Goal: Information Seeking & Learning: Learn about a topic

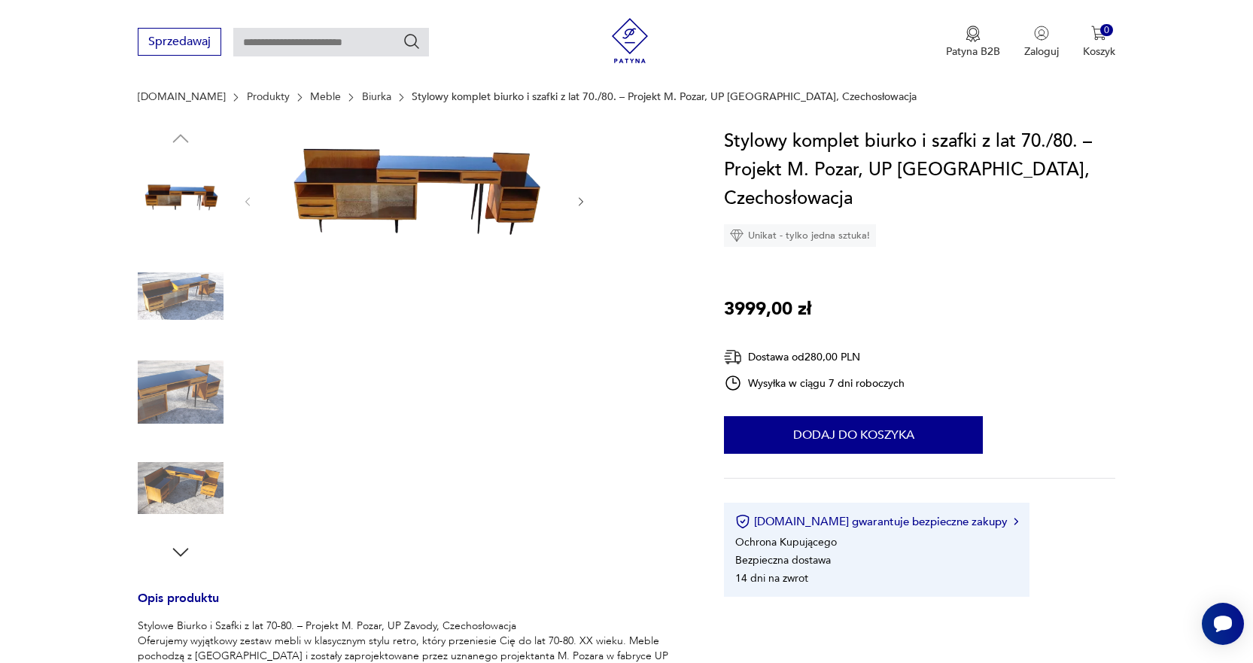
scroll to position [150, 0]
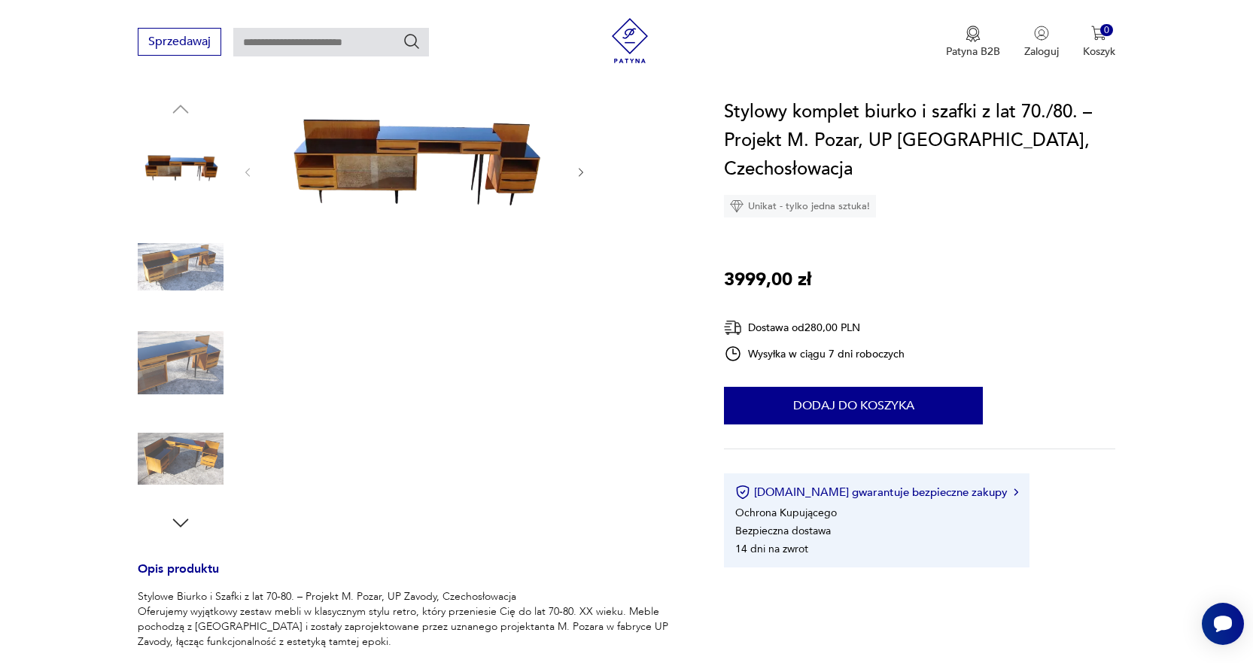
click at [191, 354] on img at bounding box center [181, 363] width 86 height 86
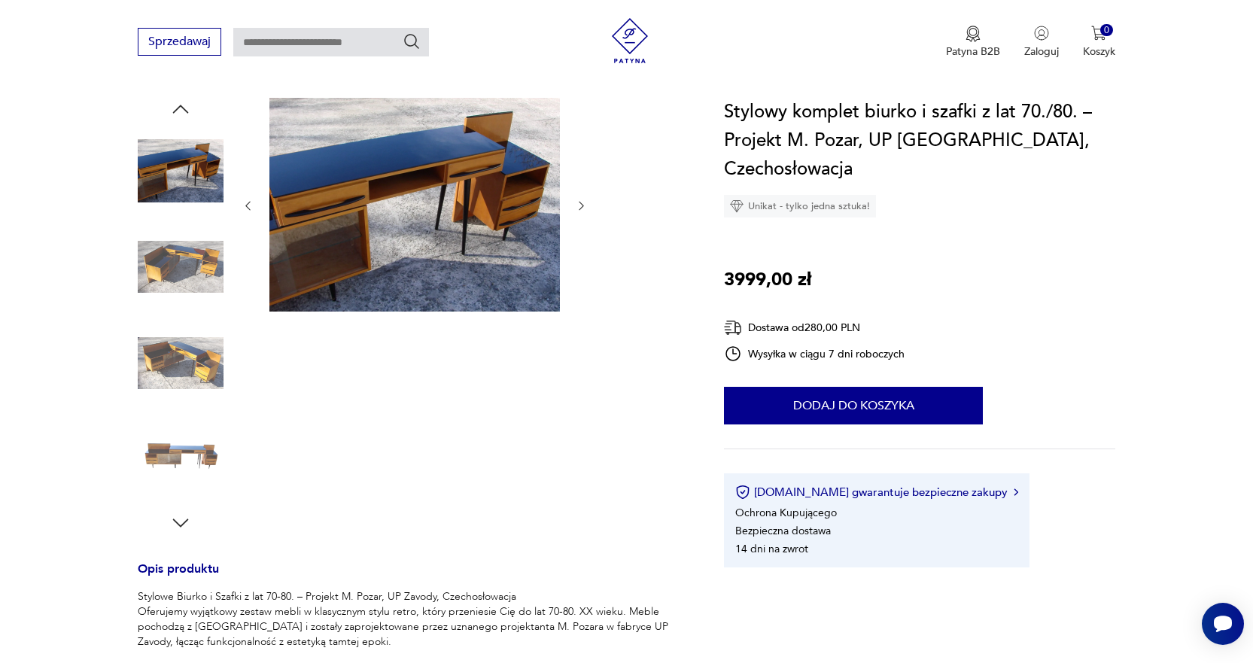
click at [187, 453] on img at bounding box center [181, 459] width 86 height 86
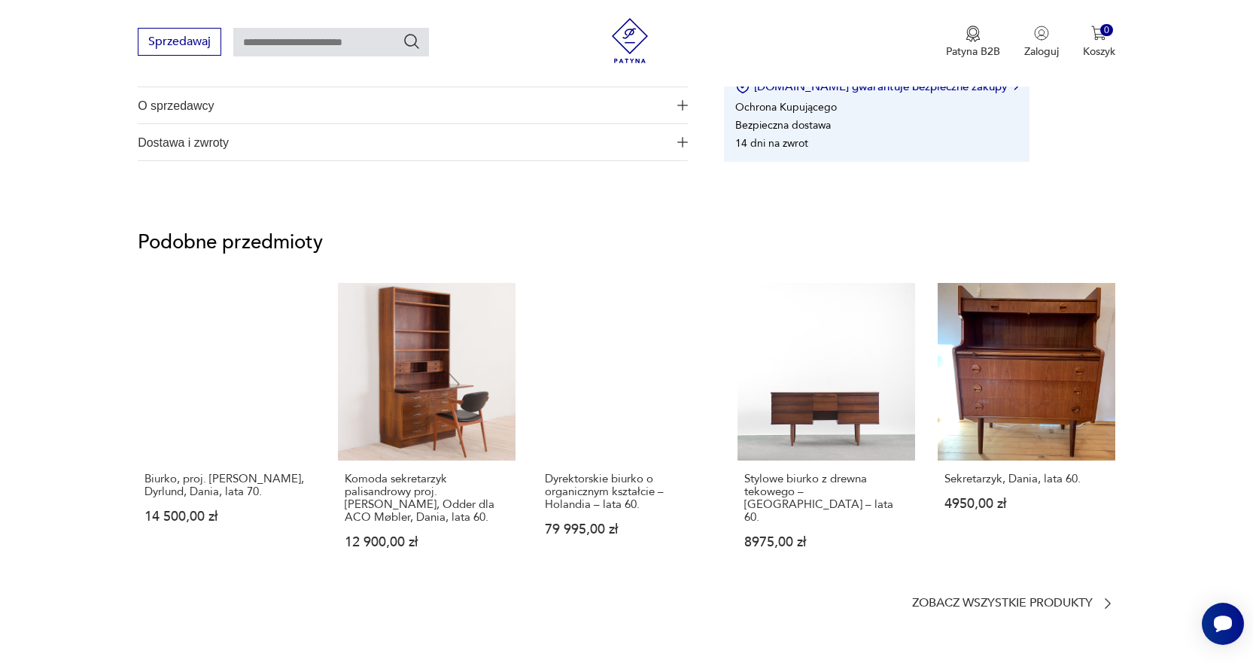
scroll to position [1053, 0]
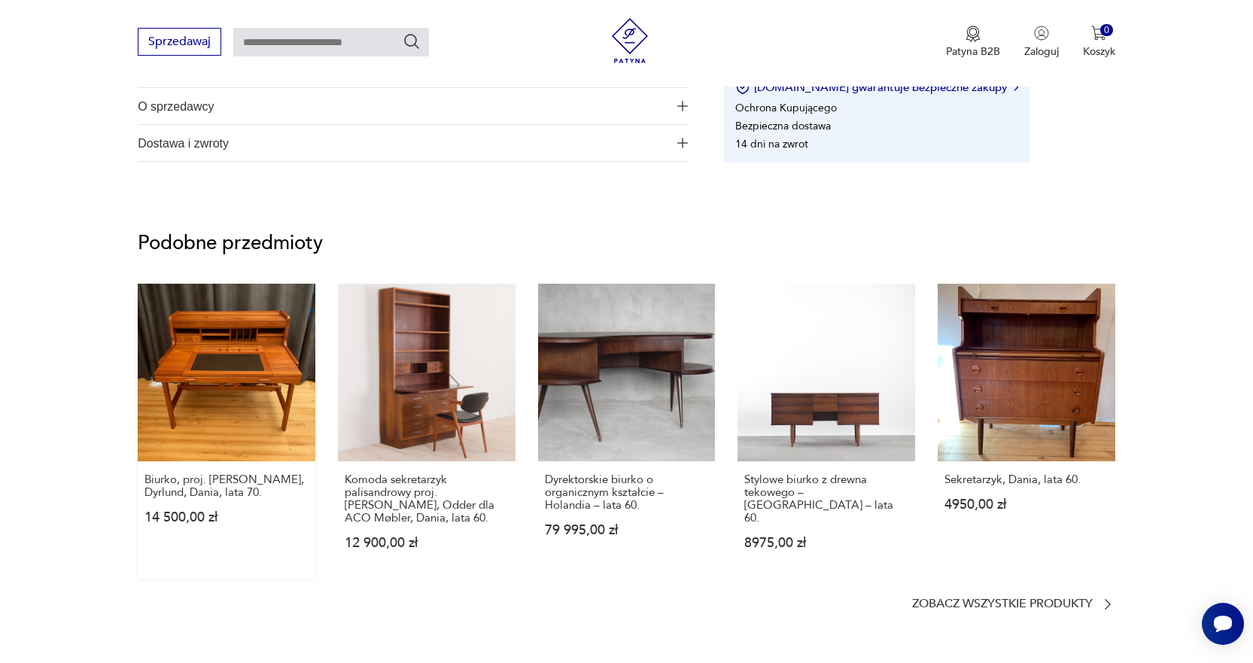
click at [250, 391] on link "Biurko, proj. [PERSON_NAME], Dyrlund, Dania, lata 70. 14 500,00 zł" at bounding box center [227, 431] width 178 height 295
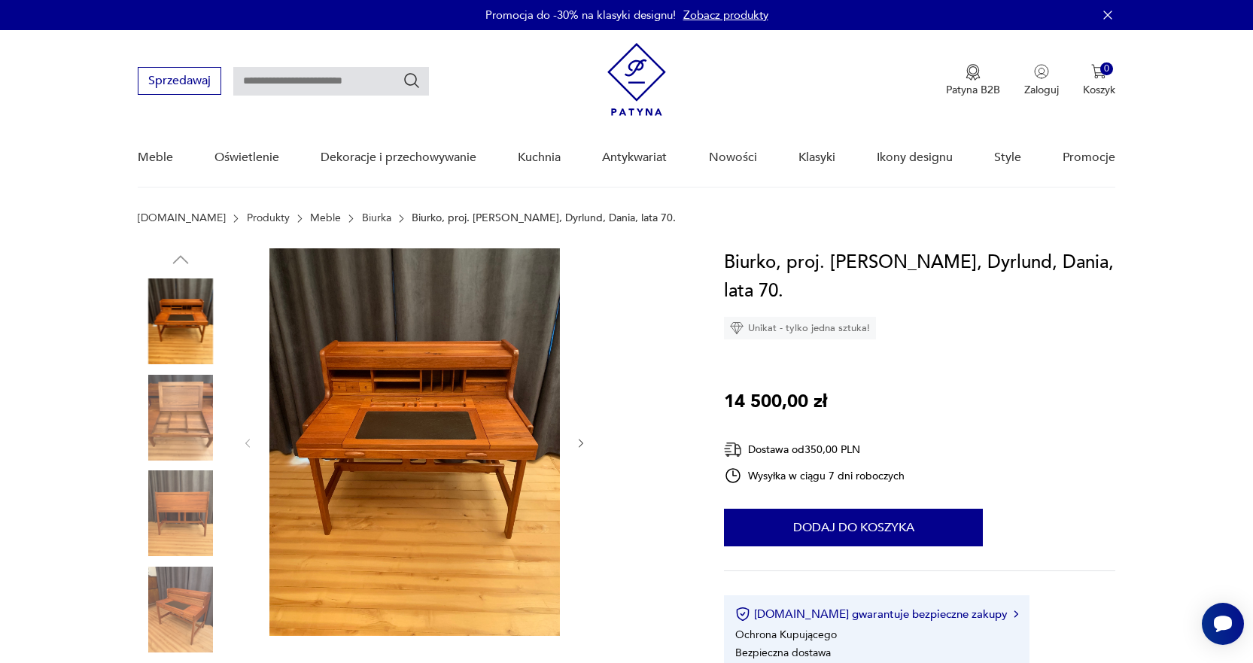
click at [445, 421] on img at bounding box center [414, 441] width 290 height 387
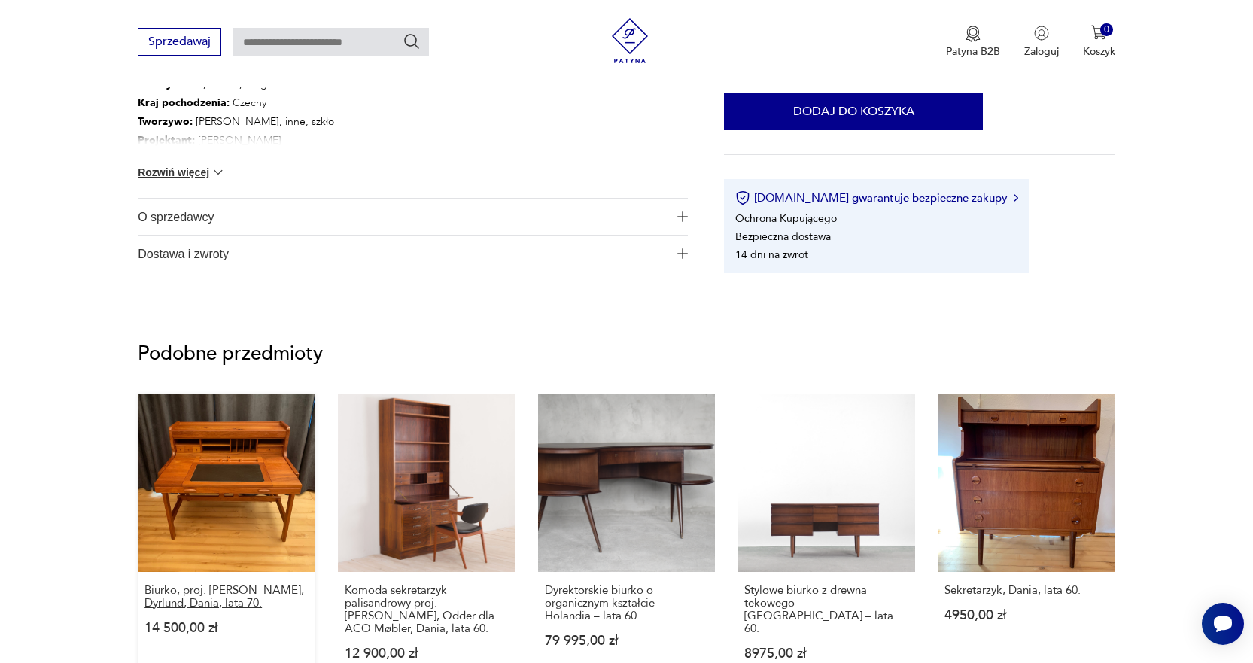
scroll to position [969, 0]
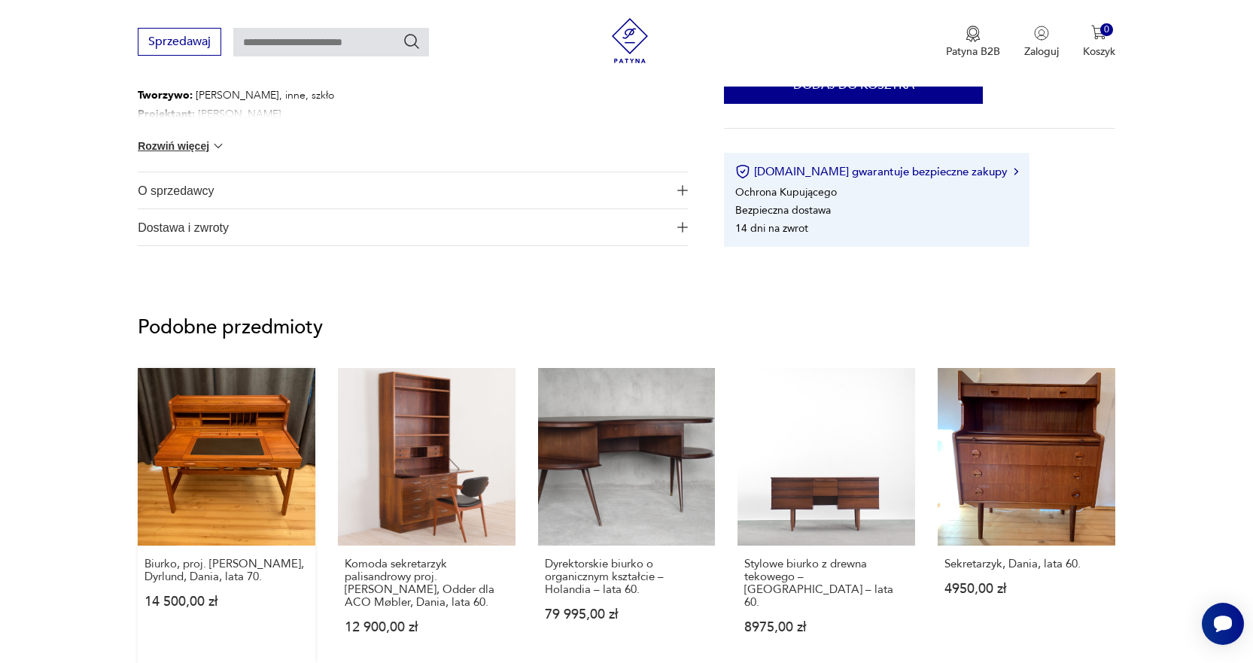
click at [196, 486] on link "Biurko, proj. [PERSON_NAME], Dyrlund, Dania, lata 70. 14 500,00 zł" at bounding box center [227, 515] width 178 height 295
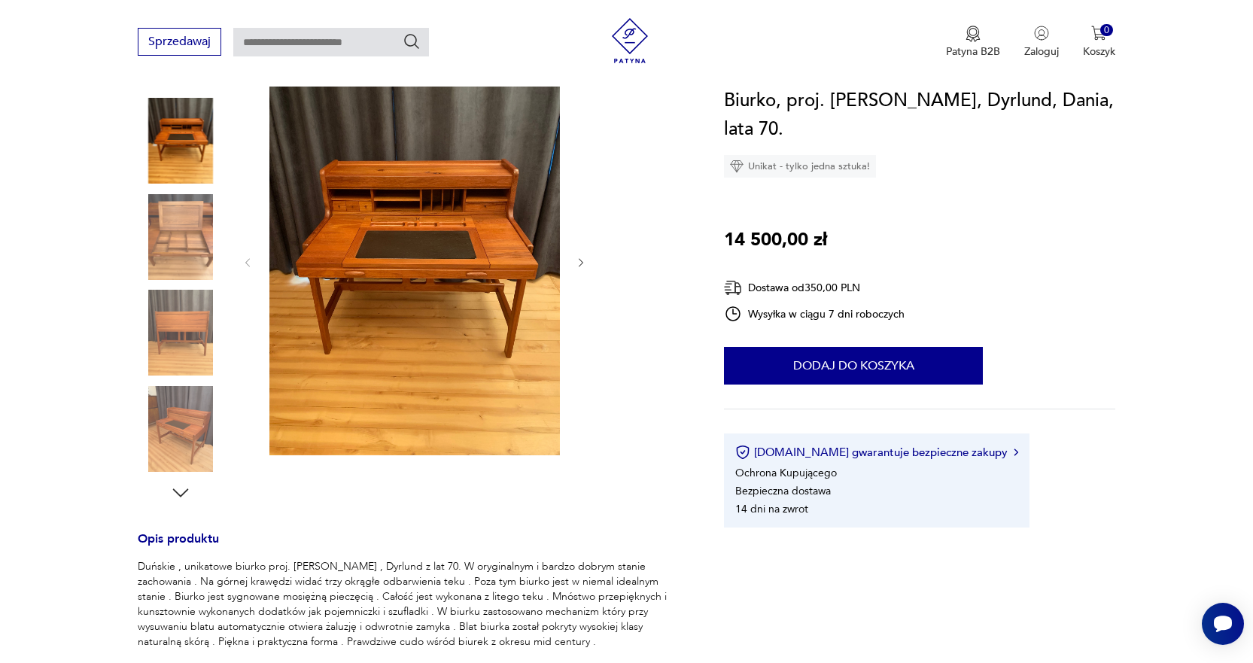
scroll to position [150, 0]
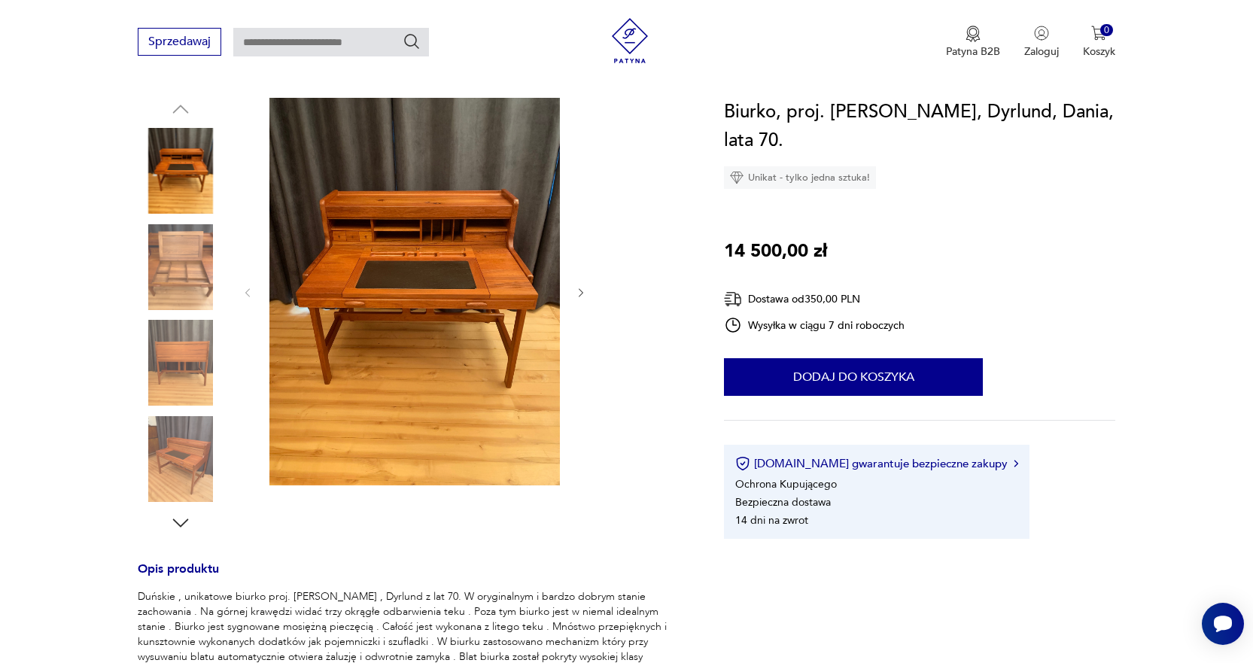
click at [186, 345] on img at bounding box center [181, 363] width 86 height 86
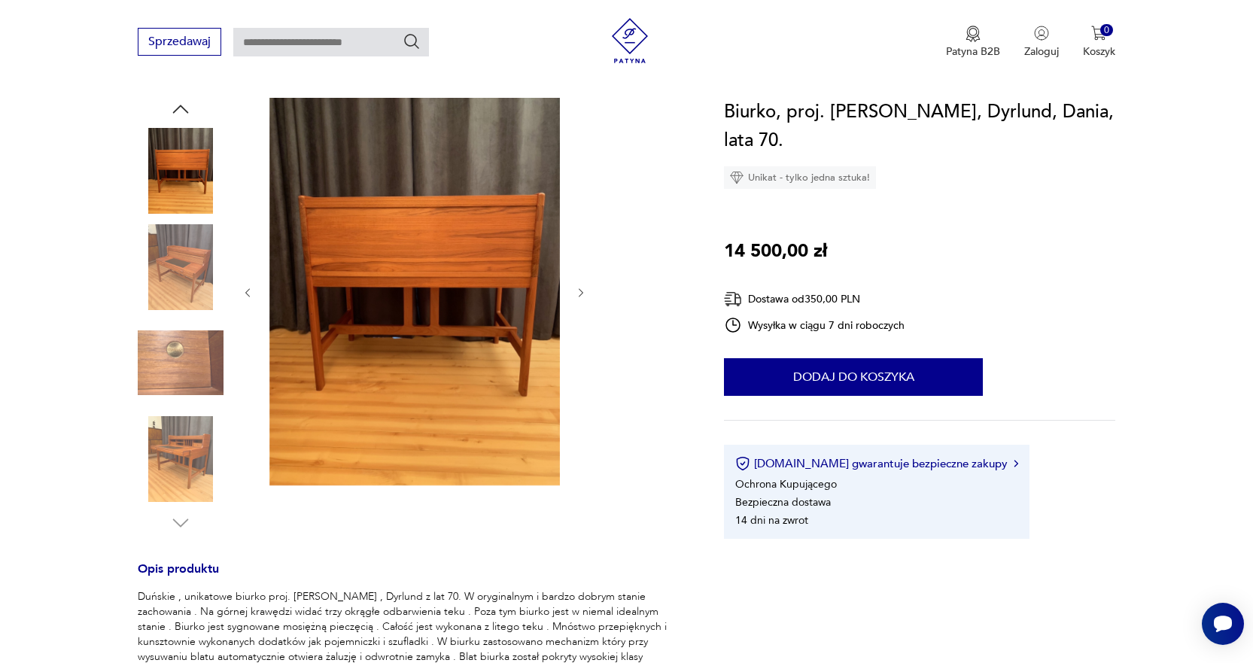
click at [190, 287] on img at bounding box center [181, 267] width 86 height 86
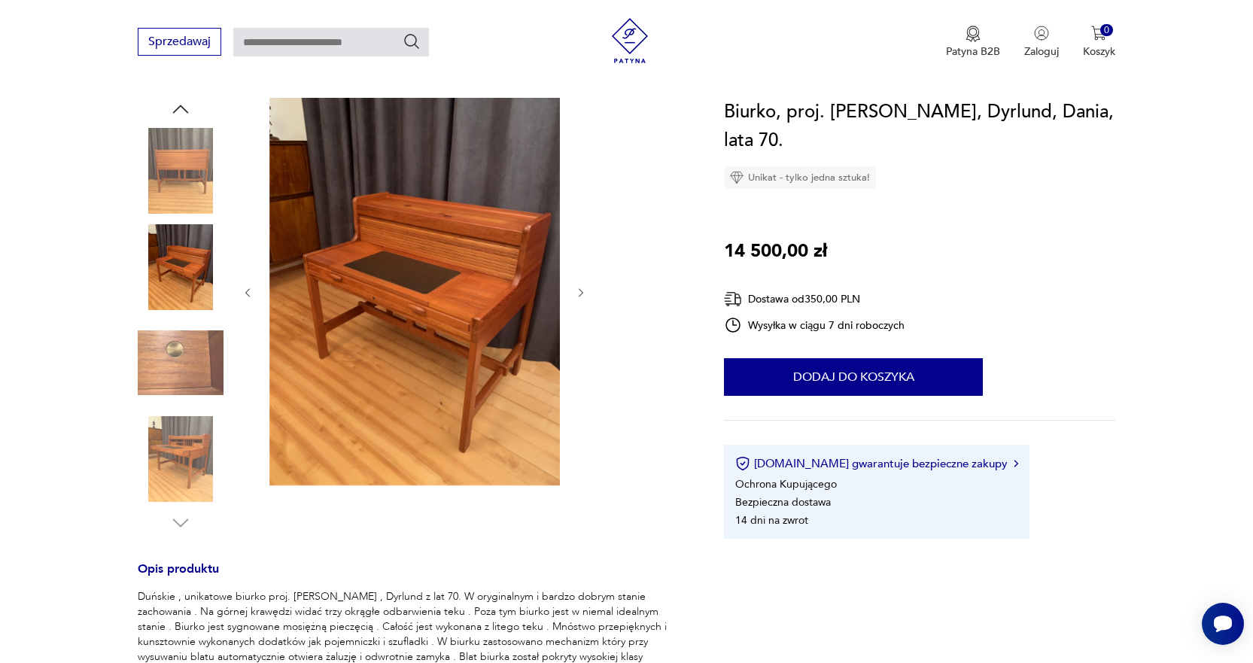
click at [184, 373] on img at bounding box center [181, 363] width 86 height 86
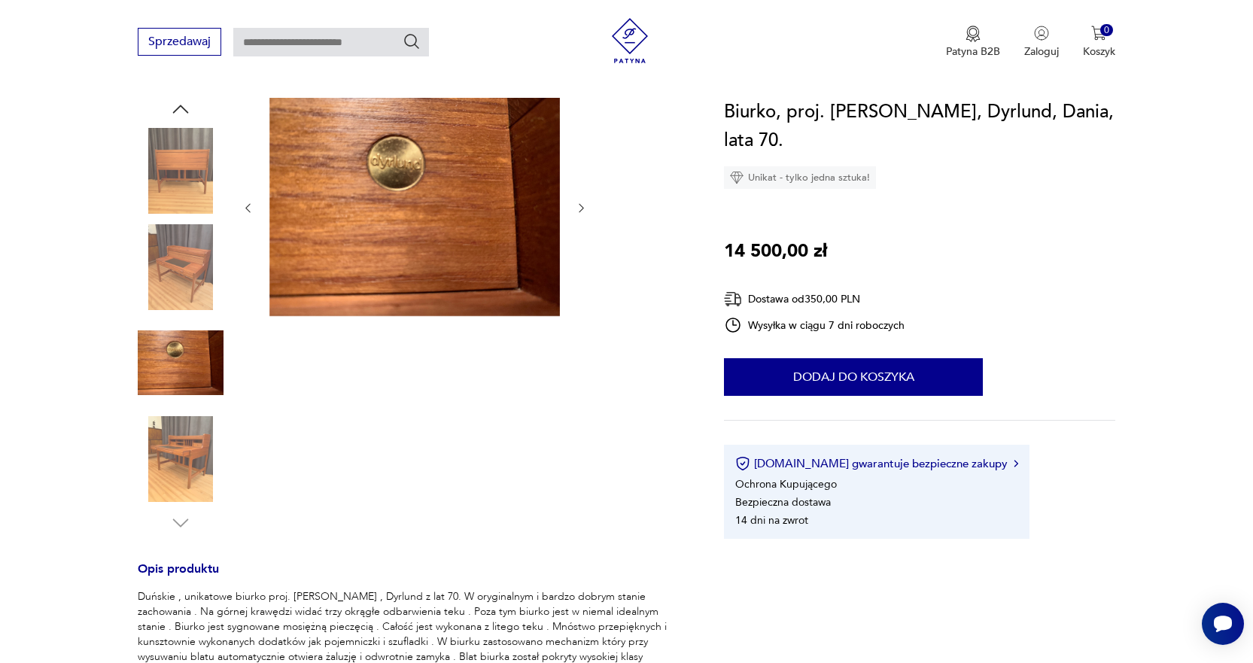
click at [166, 467] on img at bounding box center [181, 459] width 86 height 86
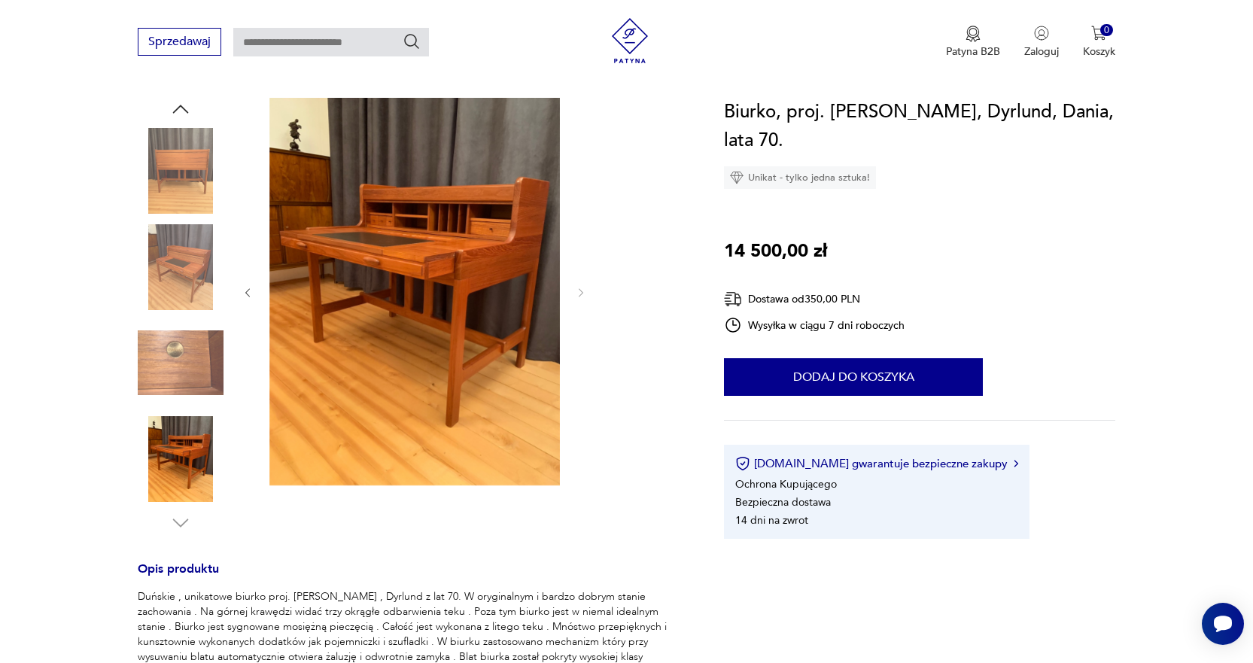
click at [184, 175] on img at bounding box center [181, 171] width 86 height 86
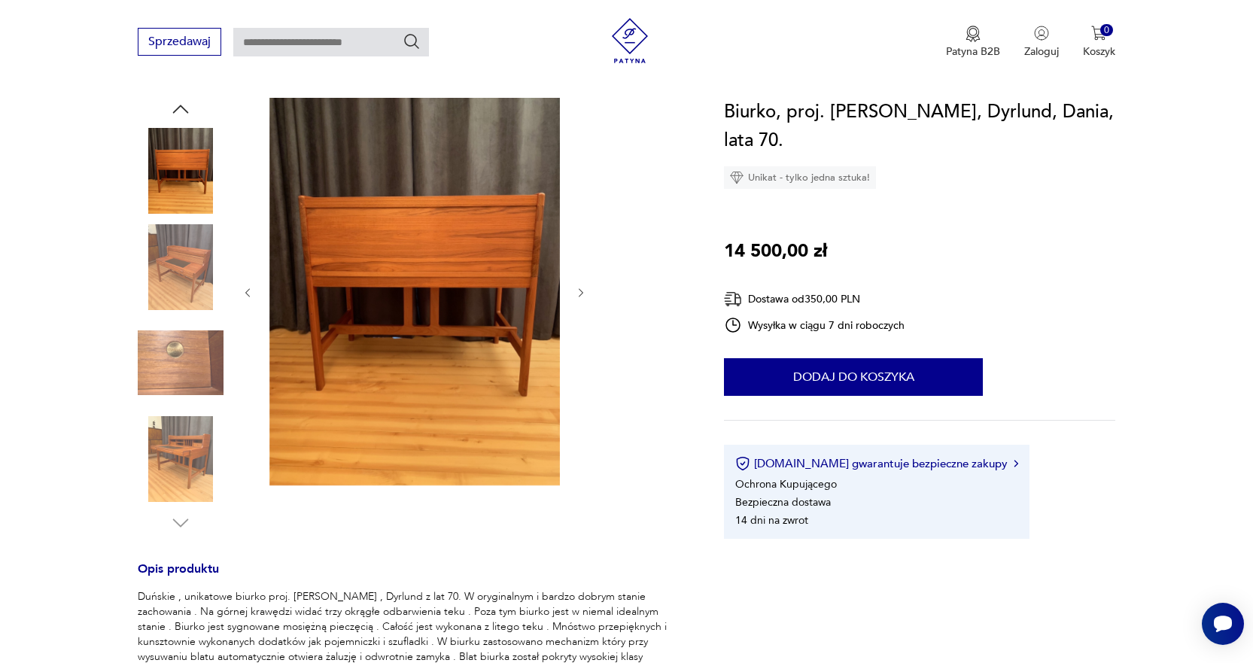
click at [189, 286] on img at bounding box center [181, 267] width 86 height 86
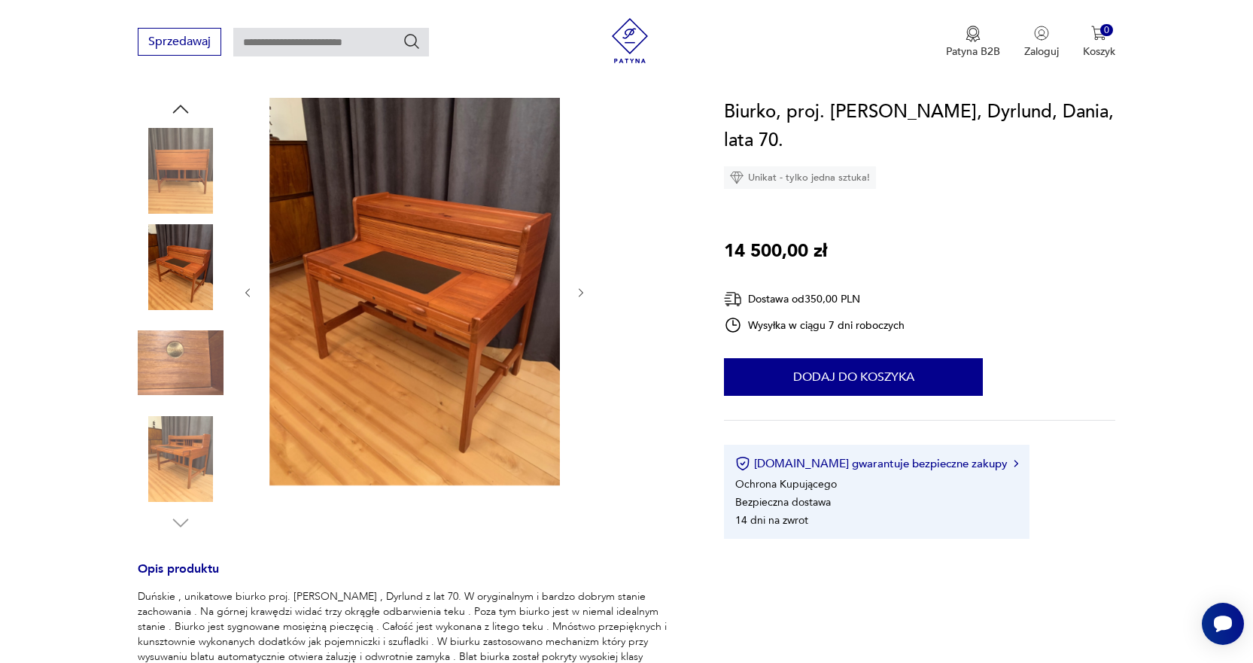
click at [176, 437] on img at bounding box center [181, 459] width 86 height 86
